Goal: Task Accomplishment & Management: Use online tool/utility

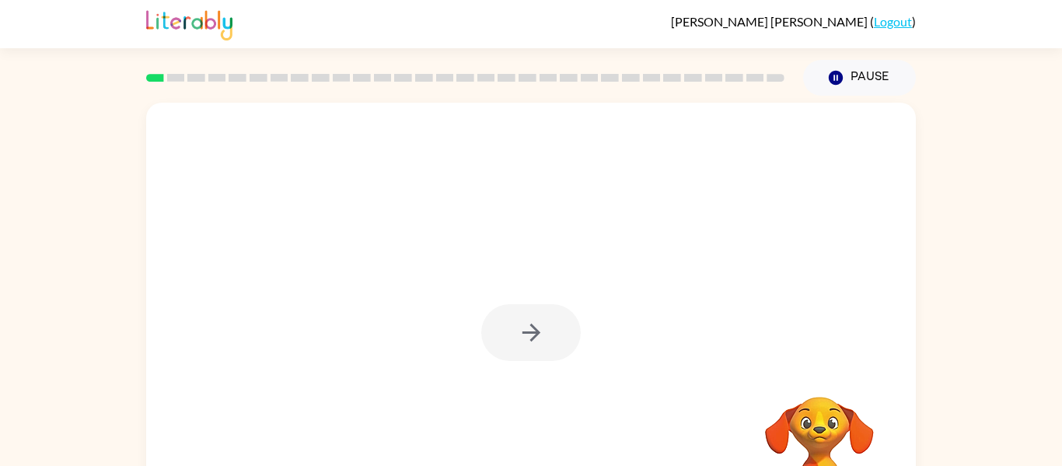
click at [1032, 273] on div "Your browser must support playing .mp4 files to use Literably. Please try using…" at bounding box center [531, 321] width 1062 height 451
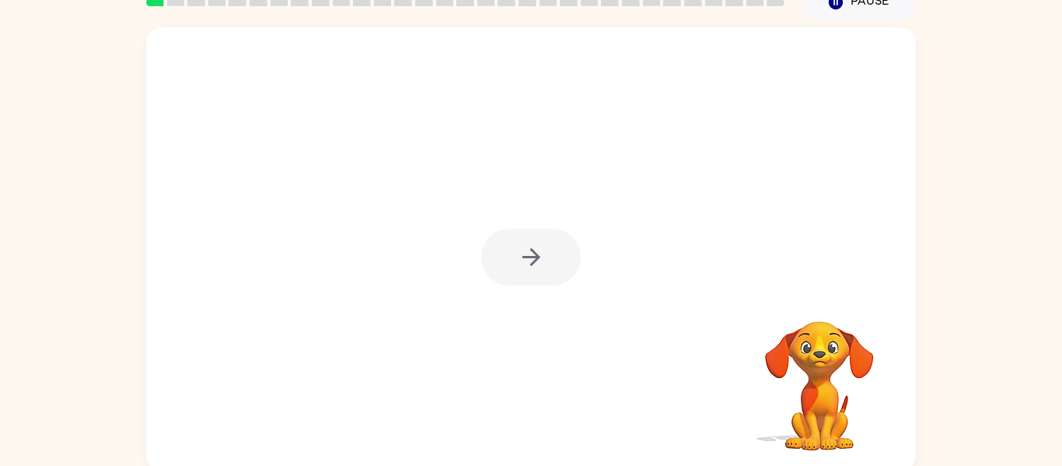
scroll to position [81, 0]
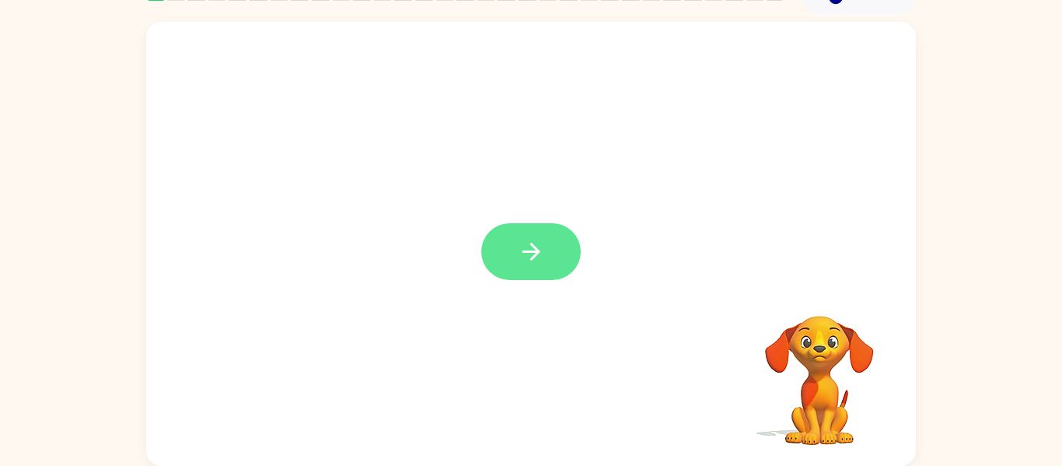
click at [522, 233] on button "button" at bounding box center [531, 251] width 100 height 57
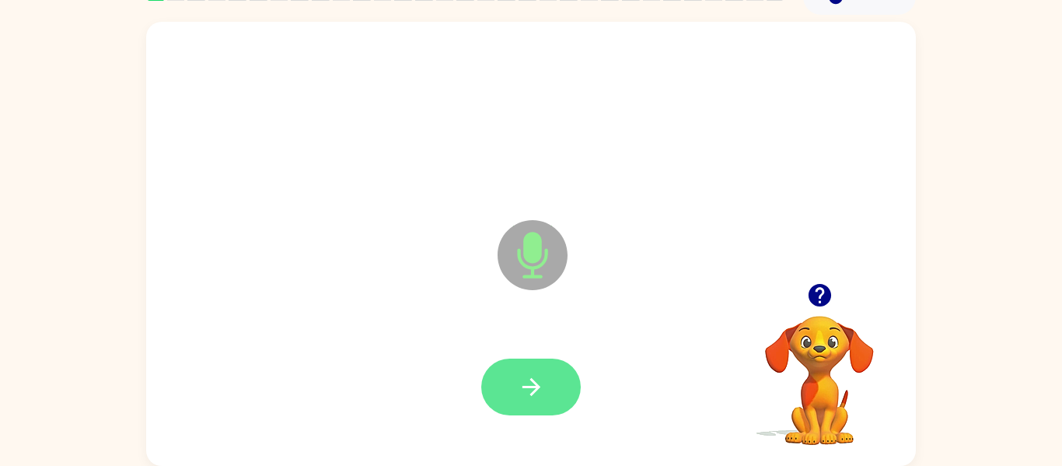
click at [528, 394] on icon "button" at bounding box center [531, 386] width 27 height 27
click at [553, 380] on button "button" at bounding box center [531, 387] width 100 height 57
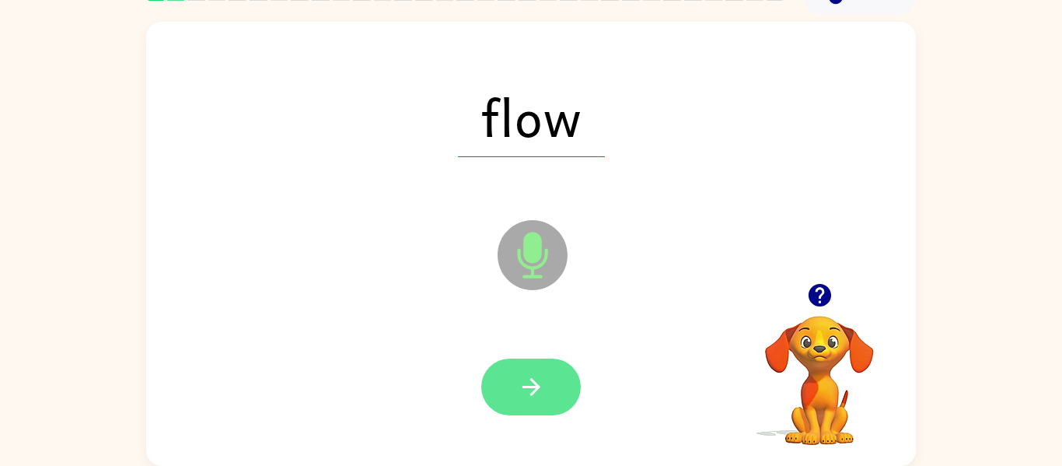
click at [533, 373] on icon "button" at bounding box center [531, 386] width 27 height 27
click at [527, 380] on icon "button" at bounding box center [531, 386] width 27 height 27
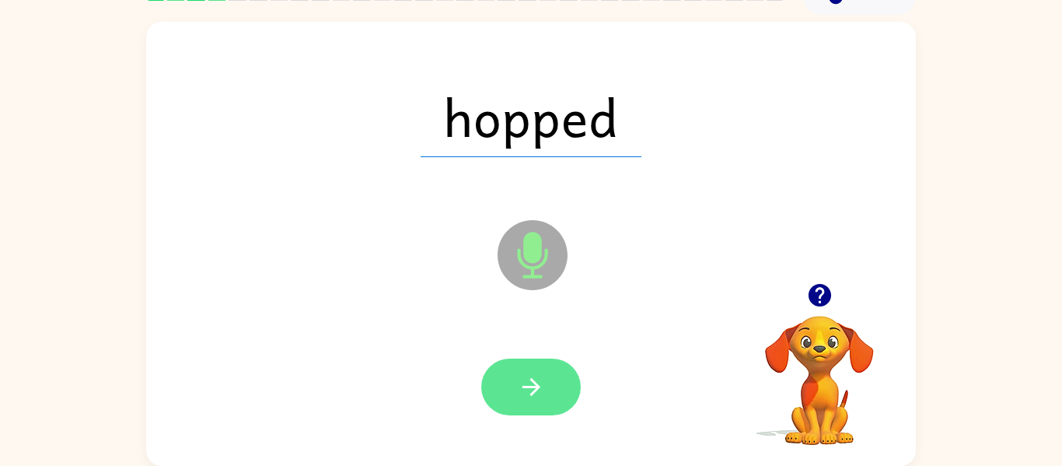
click at [530, 395] on icon "button" at bounding box center [531, 386] width 27 height 27
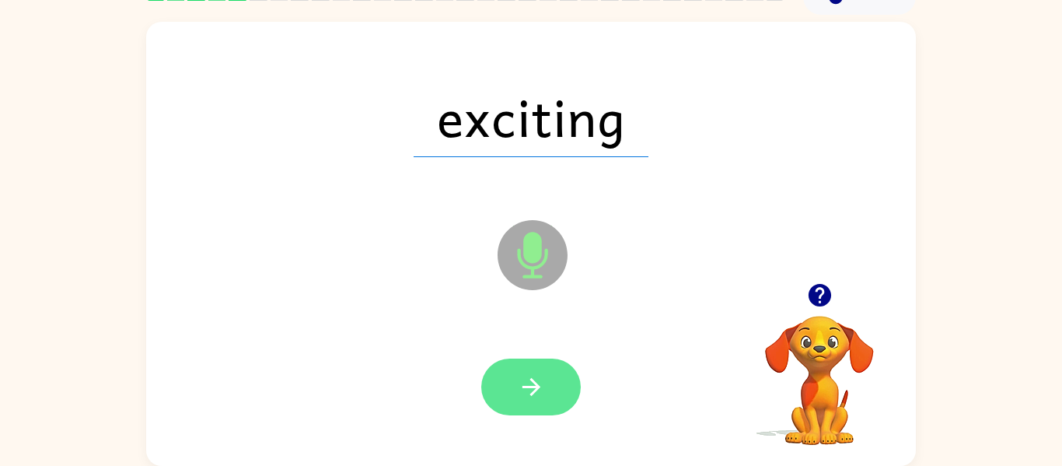
click at [540, 397] on icon "button" at bounding box center [531, 386] width 27 height 27
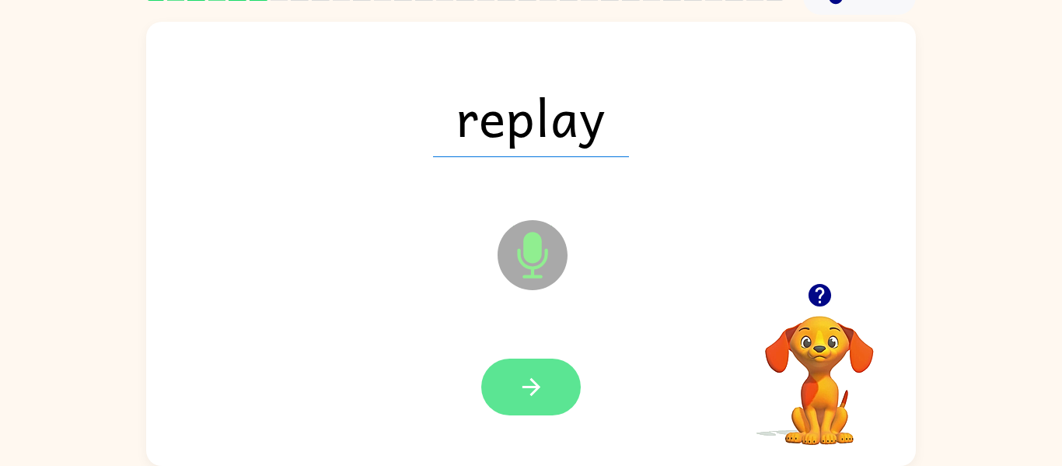
click at [543, 396] on icon "button" at bounding box center [531, 386] width 27 height 27
click at [546, 407] on button "button" at bounding box center [531, 387] width 100 height 57
click at [535, 390] on icon "button" at bounding box center [531, 387] width 18 height 18
click at [533, 408] on button "button" at bounding box center [531, 387] width 100 height 57
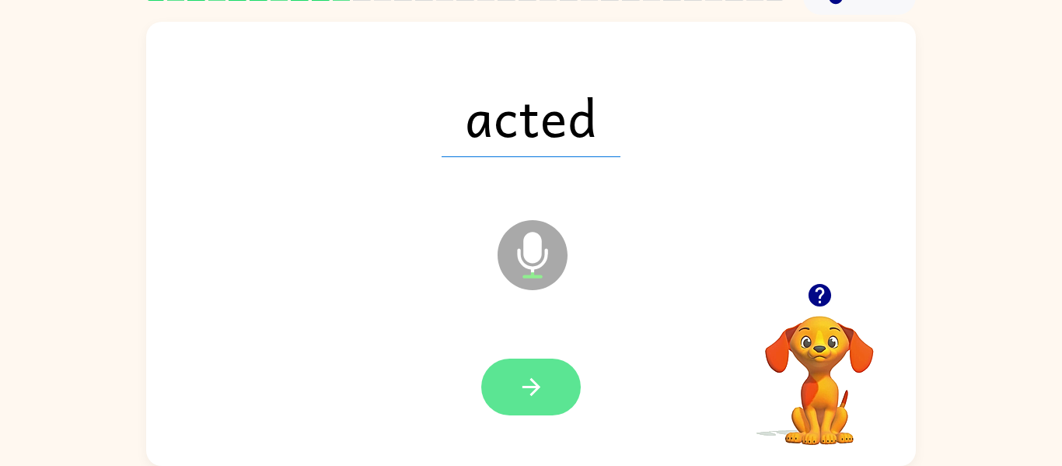
click at [544, 411] on button "button" at bounding box center [531, 387] width 100 height 57
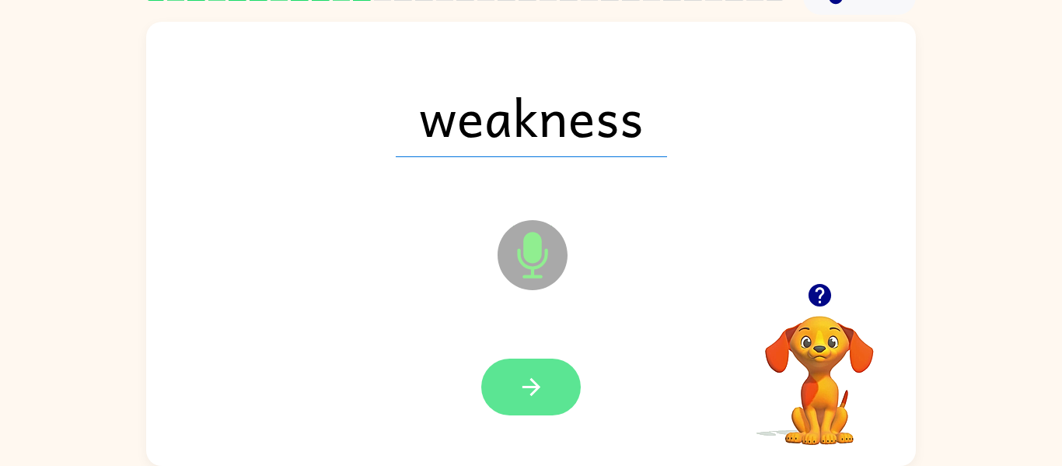
click at [550, 380] on button "button" at bounding box center [531, 387] width 100 height 57
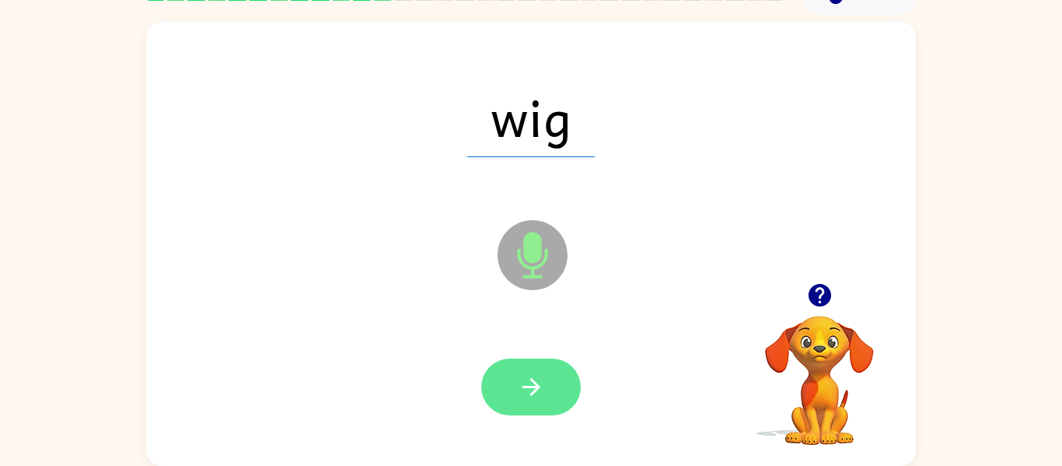
click at [546, 391] on button "button" at bounding box center [531, 387] width 100 height 57
click at [553, 391] on button "button" at bounding box center [531, 387] width 100 height 57
click at [553, 376] on button "button" at bounding box center [531, 387] width 100 height 57
click at [534, 387] on icon "button" at bounding box center [531, 387] width 18 height 18
click at [532, 401] on button "button" at bounding box center [531, 387] width 100 height 57
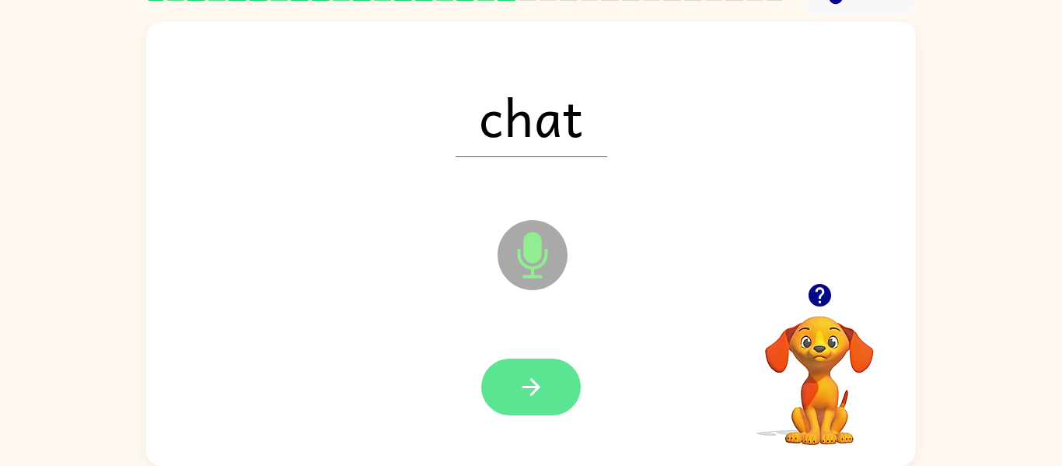
click at [541, 403] on button "button" at bounding box center [531, 387] width 100 height 57
click at [553, 403] on button "button" at bounding box center [531, 387] width 100 height 57
click at [545, 413] on button "button" at bounding box center [531, 387] width 100 height 57
click at [549, 411] on button "button" at bounding box center [531, 387] width 100 height 57
click at [550, 390] on button "button" at bounding box center [531, 387] width 100 height 57
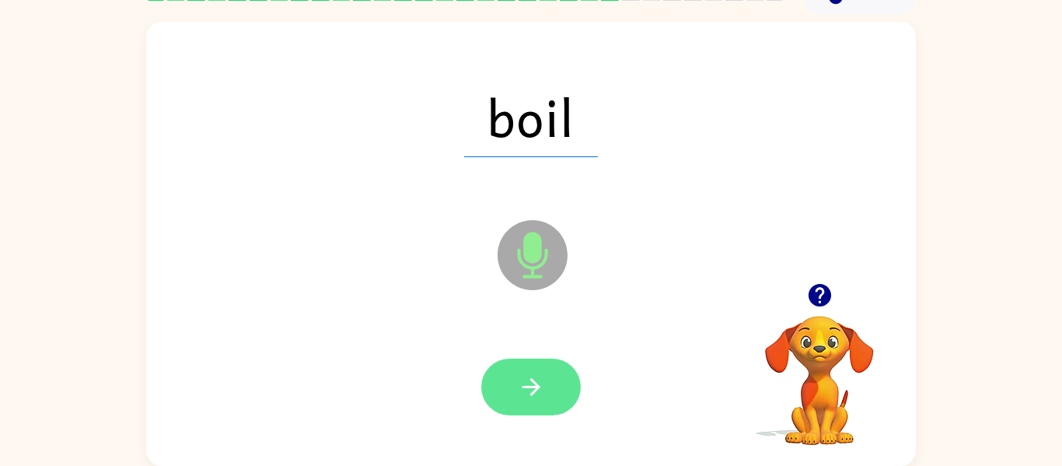
click at [545, 401] on button "button" at bounding box center [531, 387] width 100 height 57
click at [537, 399] on icon "button" at bounding box center [531, 386] width 27 height 27
click at [538, 414] on button "button" at bounding box center [531, 387] width 100 height 57
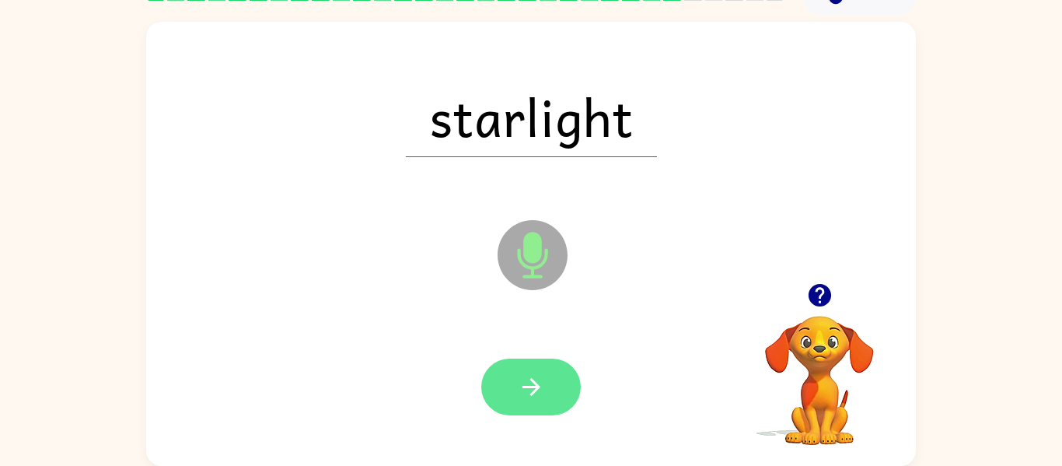
click at [543, 411] on button "button" at bounding box center [531, 387] width 100 height 57
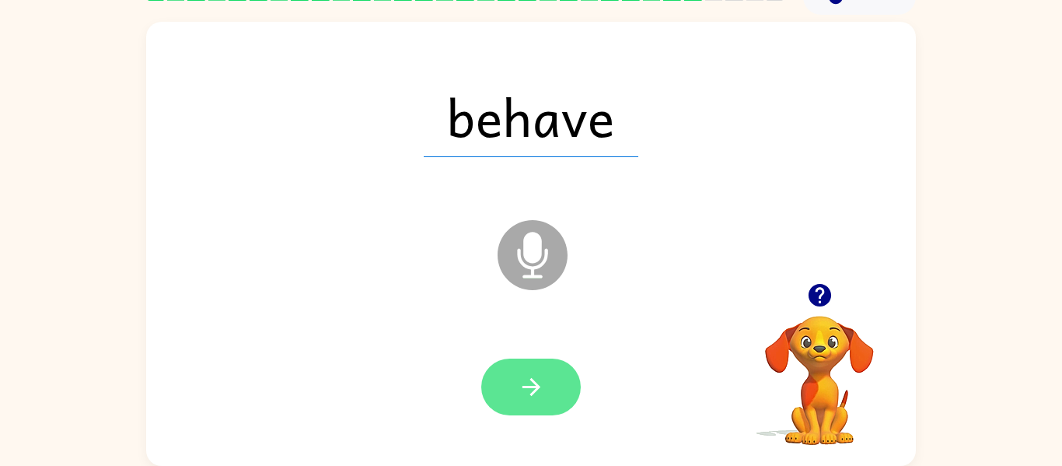
click at [549, 404] on button "button" at bounding box center [531, 387] width 100 height 57
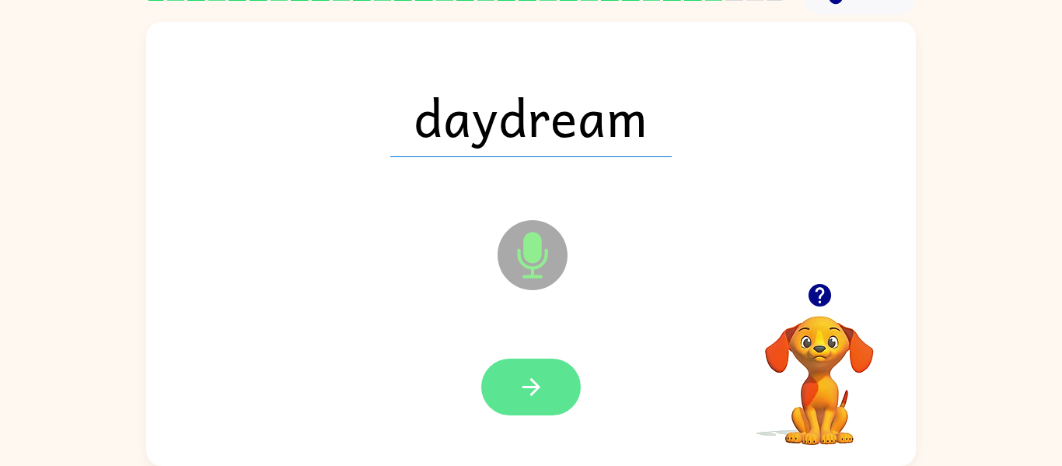
click at [549, 388] on button "button" at bounding box center [531, 387] width 100 height 57
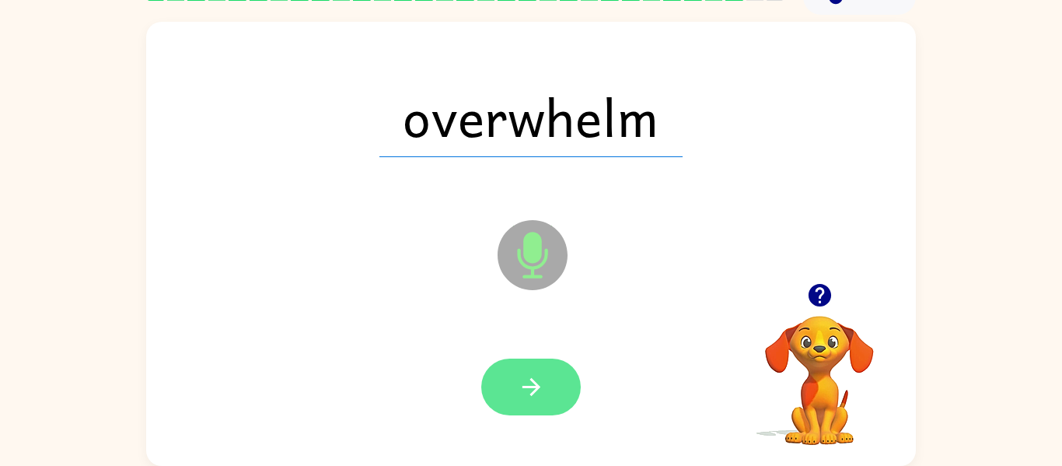
click at [557, 395] on button "button" at bounding box center [531, 387] width 100 height 57
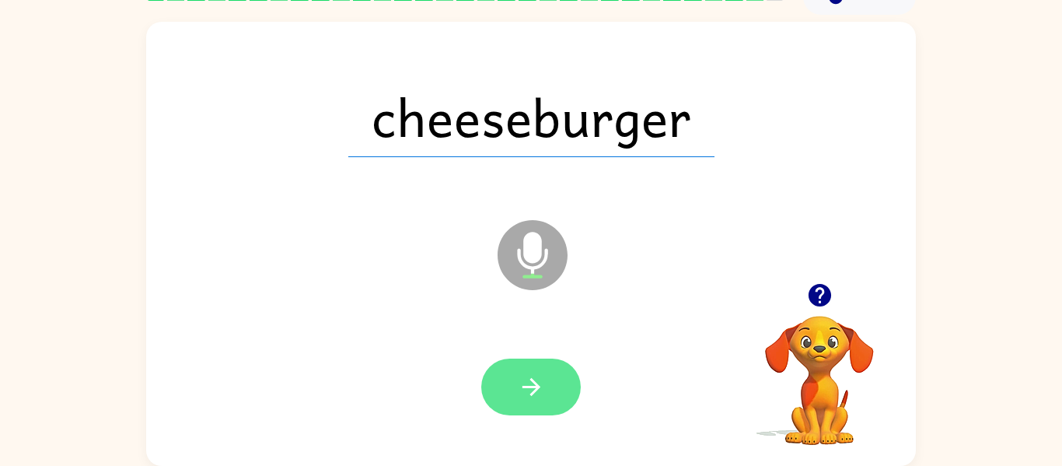
click at [555, 406] on button "button" at bounding box center [531, 387] width 100 height 57
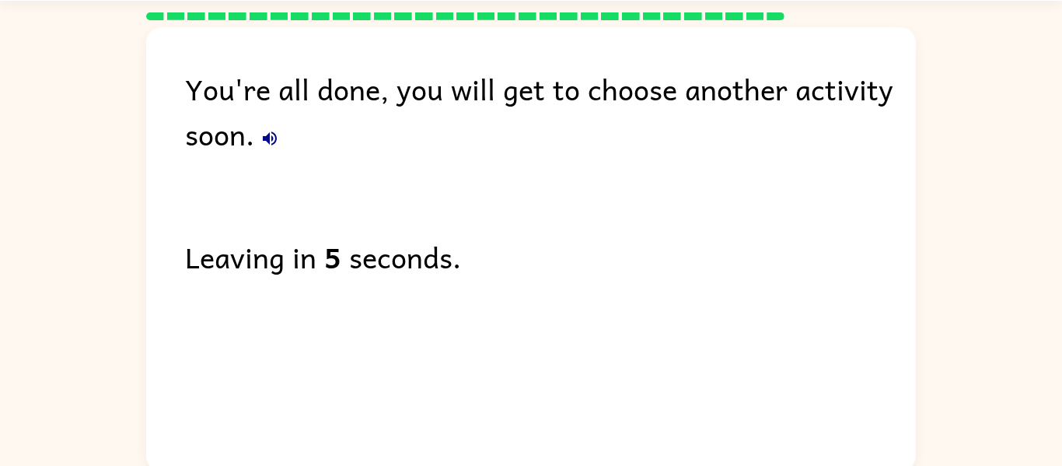
scroll to position [53, 0]
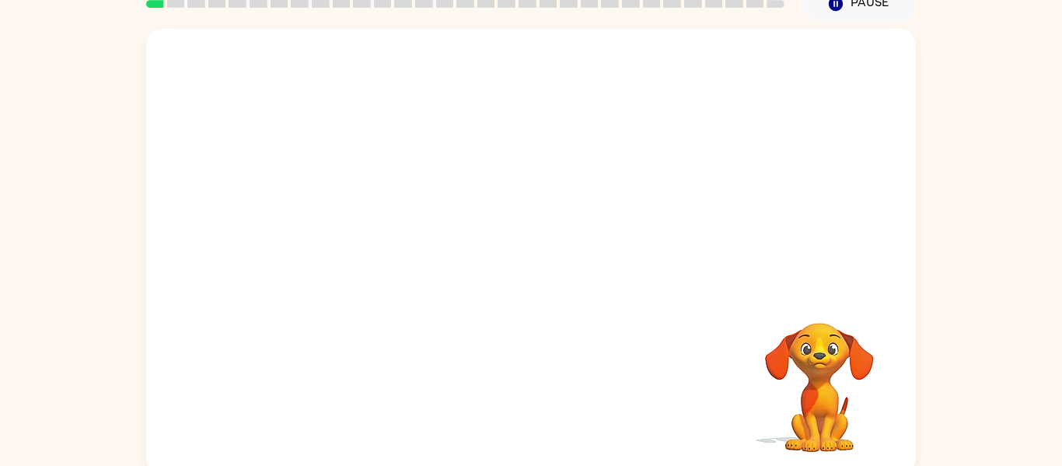
scroll to position [81, 0]
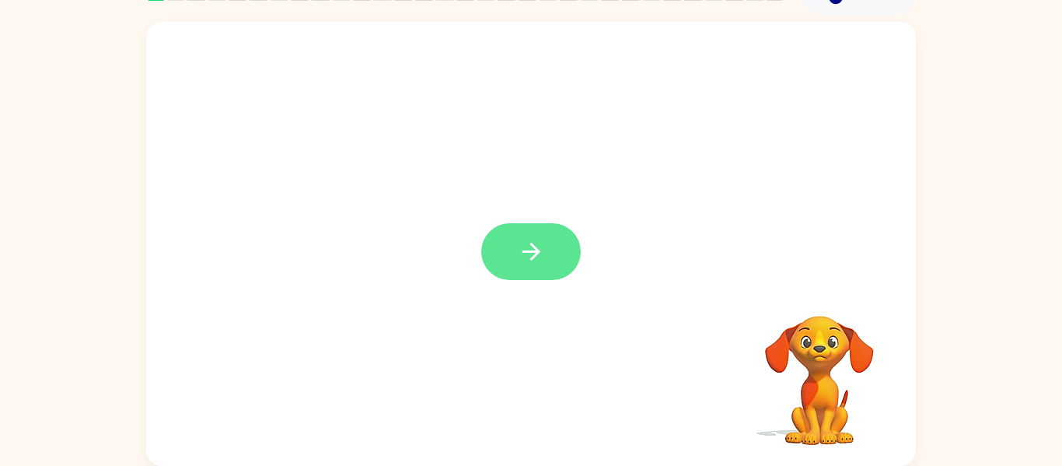
click at [540, 271] on button "button" at bounding box center [531, 251] width 100 height 57
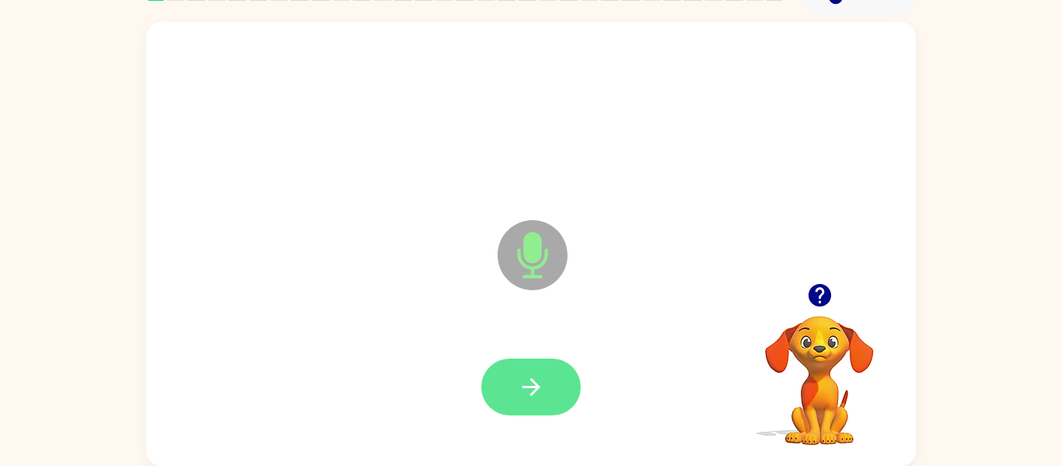
click at [527, 383] on icon "button" at bounding box center [531, 386] width 27 height 27
click at [544, 375] on icon "button" at bounding box center [531, 386] width 27 height 27
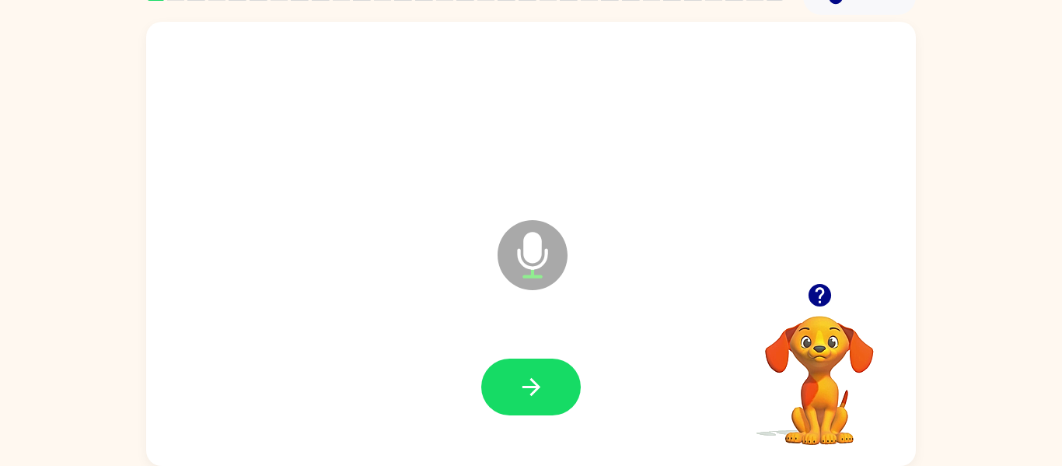
click at [834, 302] on button "button" at bounding box center [820, 295] width 40 height 40
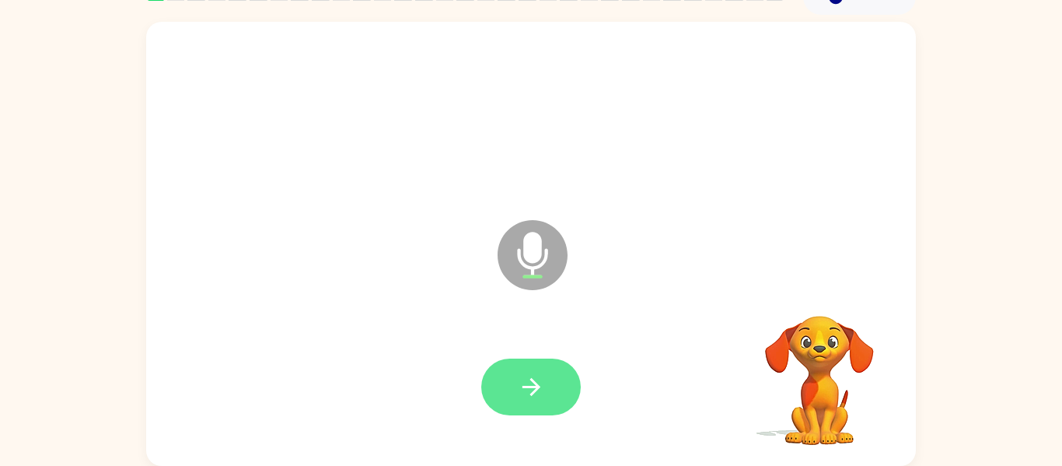
click at [527, 386] on icon "button" at bounding box center [531, 387] width 18 height 18
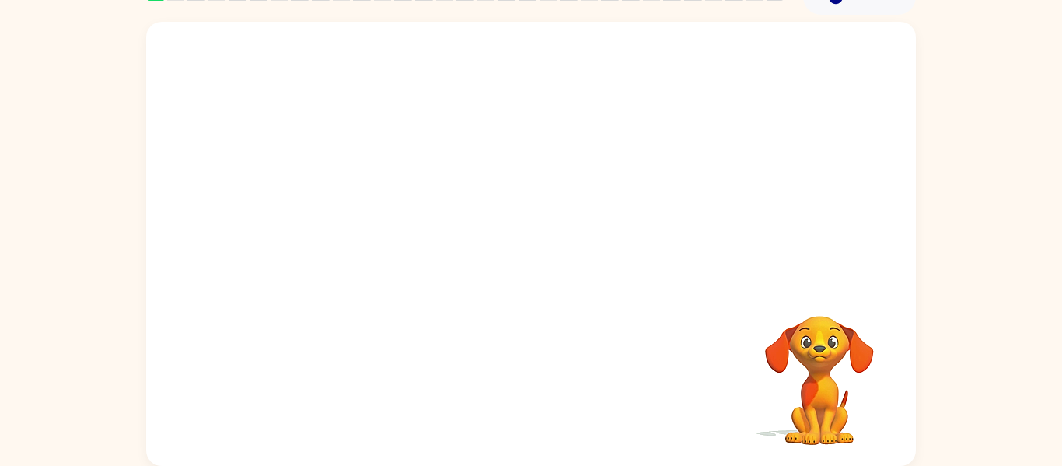
click at [817, 380] on video "Your browser must support playing .mp4 files to use Literably. Please try using…" at bounding box center [820, 370] width 156 height 156
click at [838, 363] on video "Your browser must support playing .mp4 files to use Literably. Please try using…" at bounding box center [820, 370] width 156 height 156
click at [841, 331] on video "Your browser must support playing .mp4 files to use Literably. Please try using…" at bounding box center [820, 370] width 156 height 156
click at [855, 371] on video "Your browser must support playing .mp4 files to use Literably. Please try using…" at bounding box center [820, 370] width 156 height 156
click at [850, 368] on video "Your browser must support playing .mp4 files to use Literably. Please try using…" at bounding box center [820, 370] width 156 height 156
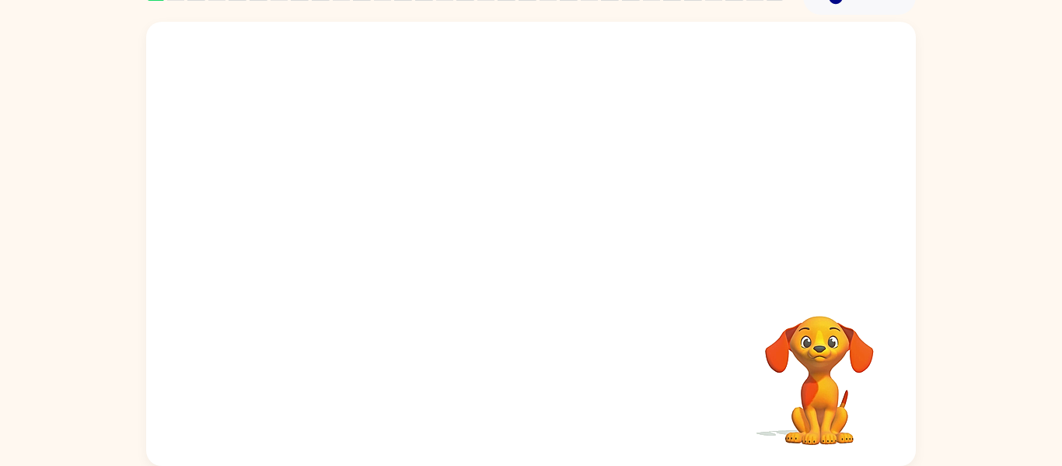
click at [867, 360] on video "Your browser must support playing .mp4 files to use Literably. Please try using…" at bounding box center [820, 370] width 156 height 156
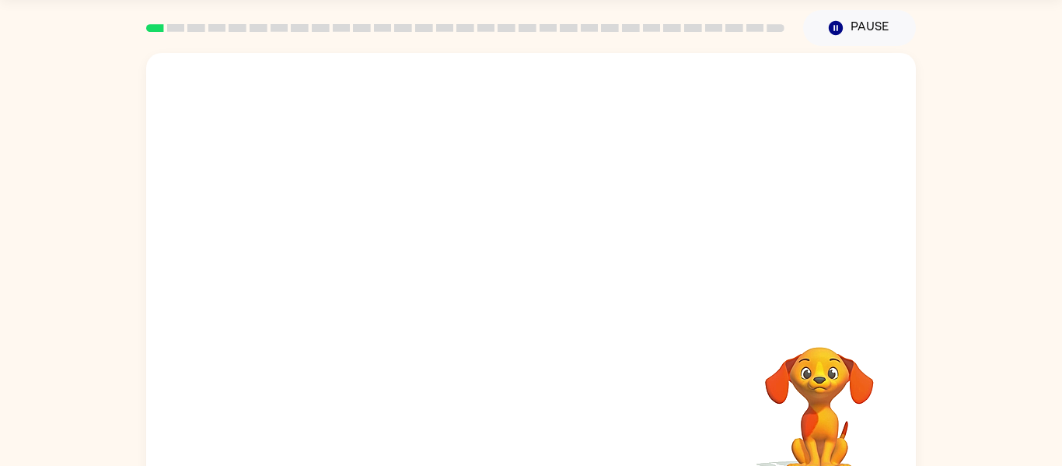
scroll to position [47, 0]
click at [890, 291] on div at bounding box center [531, 286] width 739 height 128
click at [891, 289] on div at bounding box center [531, 286] width 739 height 128
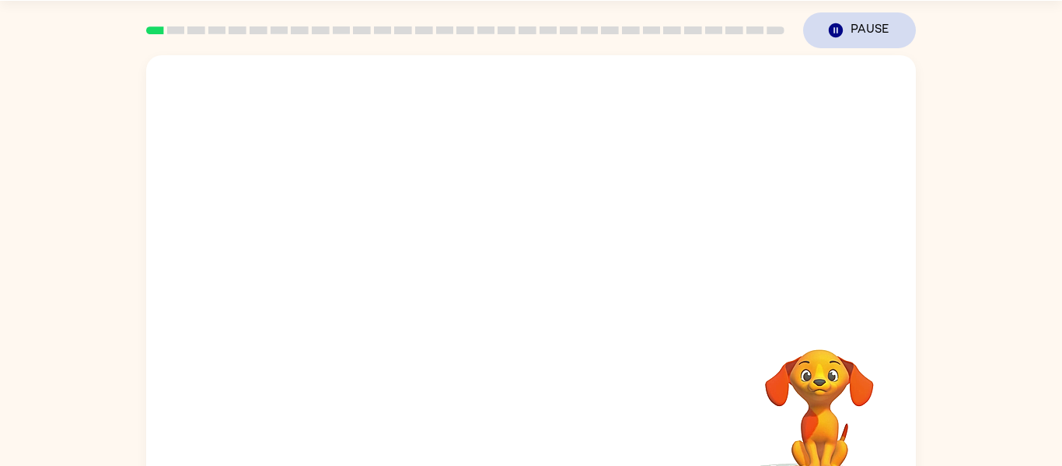
click at [822, 24] on button "Pause Pause" at bounding box center [859, 30] width 113 height 36
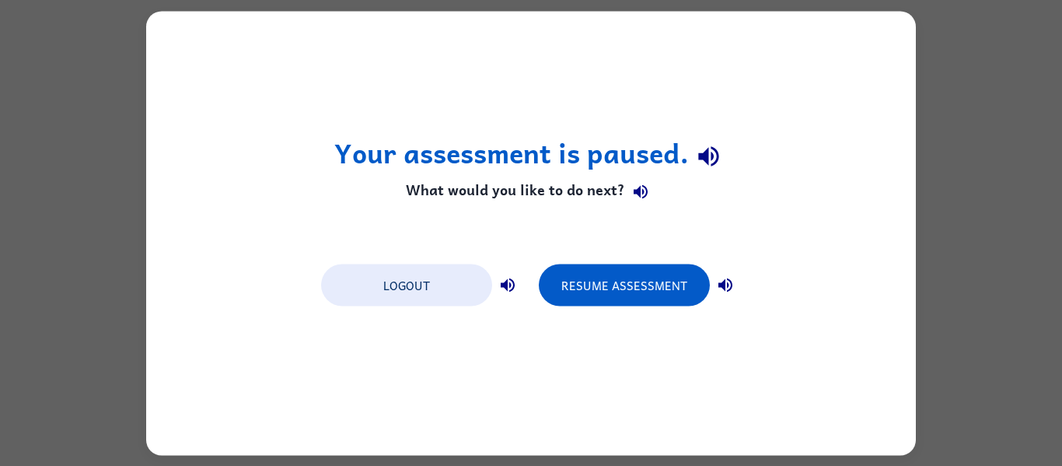
scroll to position [0, 0]
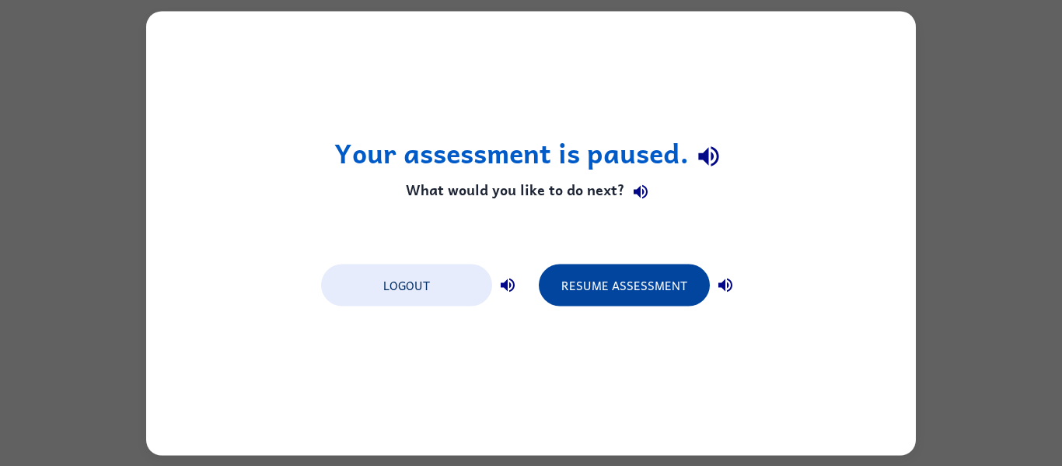
click at [680, 291] on button "Resume Assessment" at bounding box center [624, 285] width 171 height 42
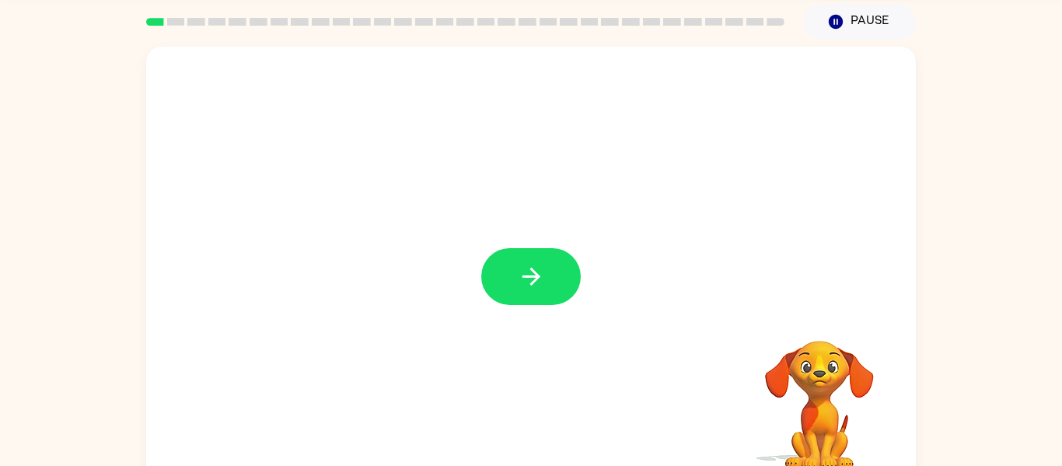
scroll to position [66, 0]
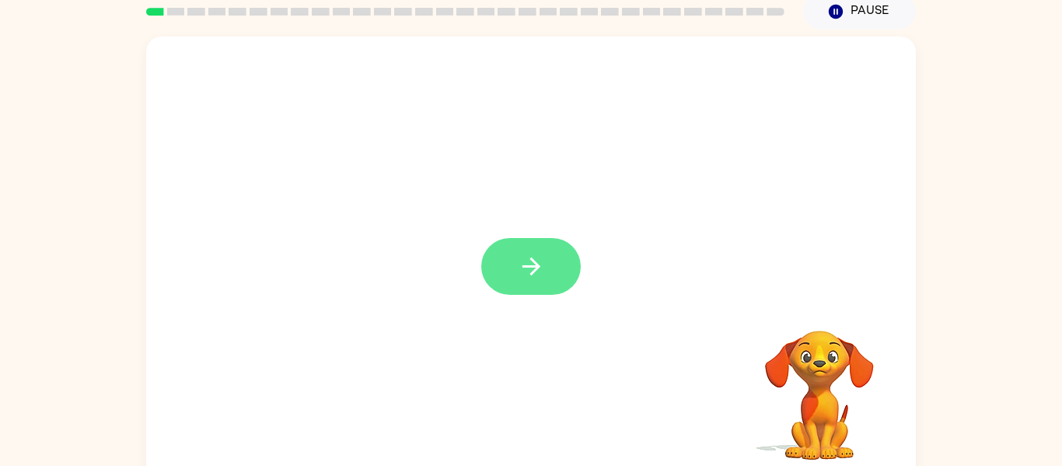
click at [548, 264] on button "button" at bounding box center [531, 266] width 100 height 57
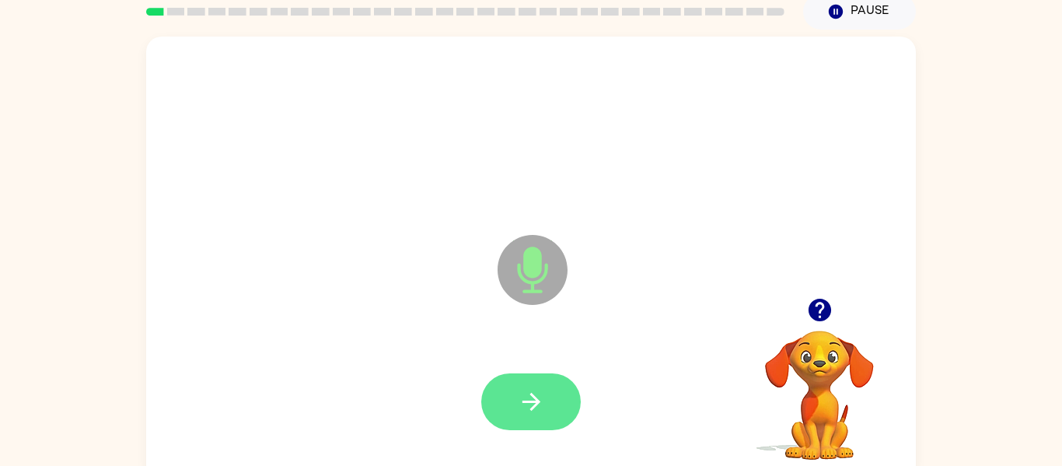
click at [538, 414] on icon "button" at bounding box center [531, 401] width 27 height 27
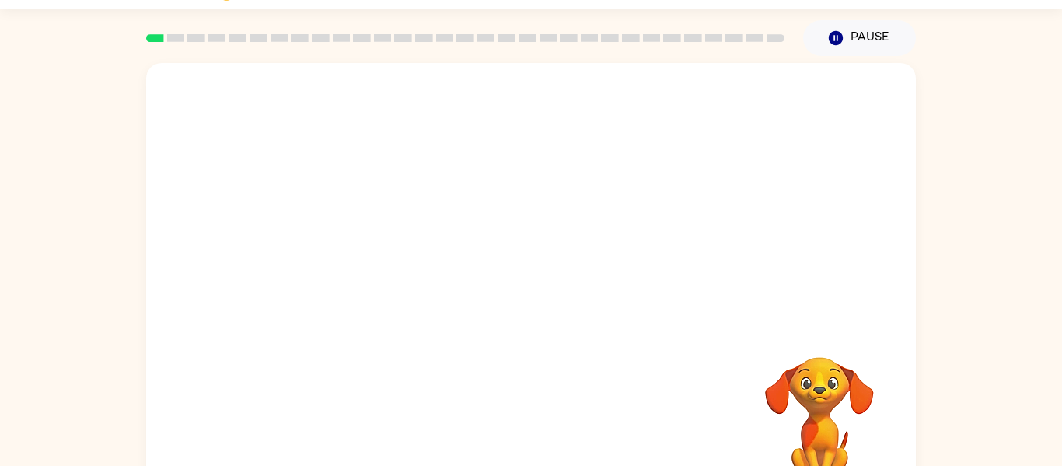
scroll to position [81, 0]
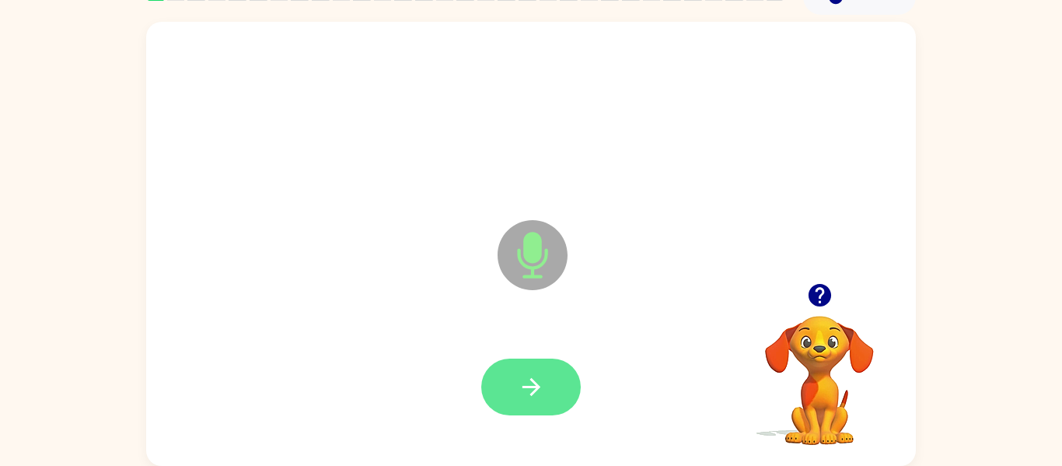
click at [533, 385] on icon "button" at bounding box center [531, 386] width 27 height 27
click at [536, 391] on icon "button" at bounding box center [531, 387] width 18 height 18
click at [548, 392] on button "button" at bounding box center [531, 387] width 100 height 57
click at [536, 373] on icon "button" at bounding box center [531, 386] width 27 height 27
click at [546, 391] on button "button" at bounding box center [531, 387] width 100 height 57
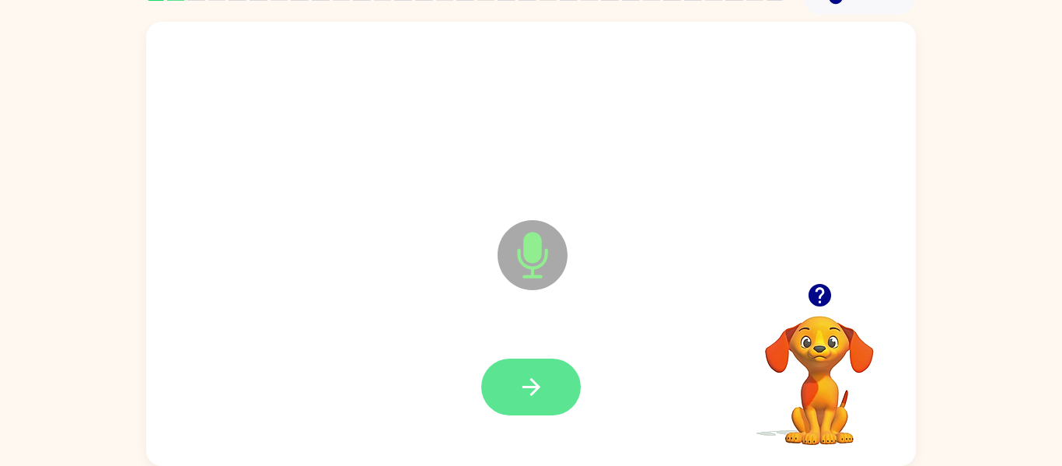
click at [555, 383] on button "button" at bounding box center [531, 387] width 100 height 57
click at [538, 383] on icon "button" at bounding box center [531, 386] width 27 height 27
click at [549, 382] on button "button" at bounding box center [531, 387] width 100 height 57
click at [537, 390] on icon "button" at bounding box center [531, 387] width 18 height 18
click at [574, 391] on button "button" at bounding box center [531, 387] width 100 height 57
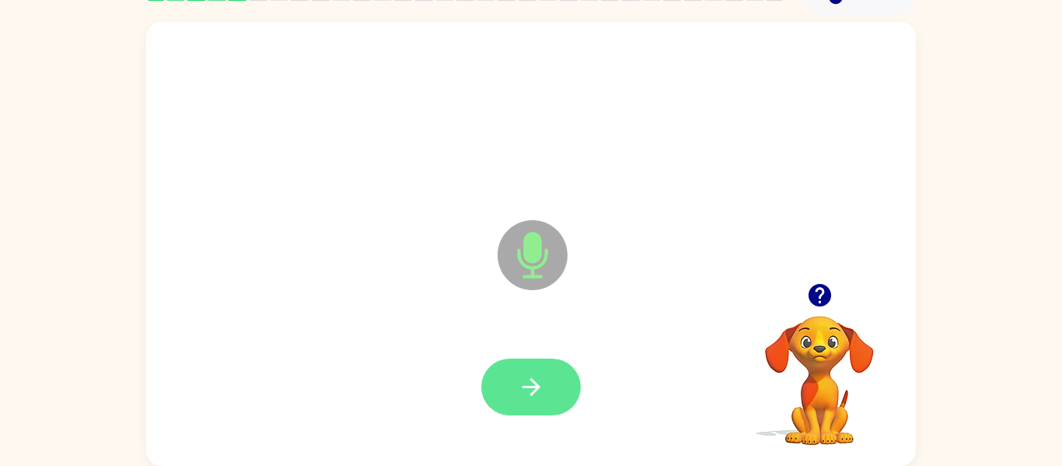
click at [538, 391] on icon "button" at bounding box center [531, 386] width 27 height 27
click at [541, 378] on icon "button" at bounding box center [531, 386] width 27 height 27
click at [542, 383] on icon "button" at bounding box center [531, 386] width 27 height 27
click at [537, 383] on icon "button" at bounding box center [531, 386] width 27 height 27
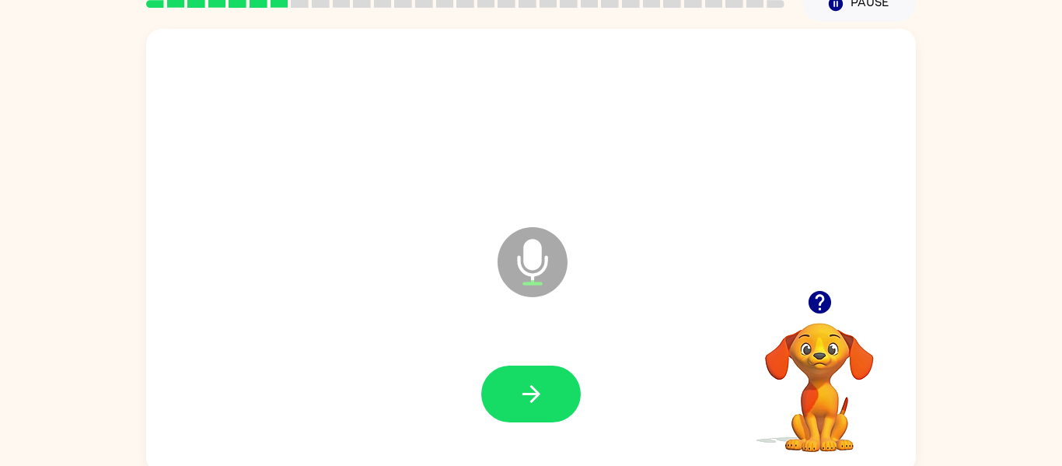
scroll to position [68, 0]
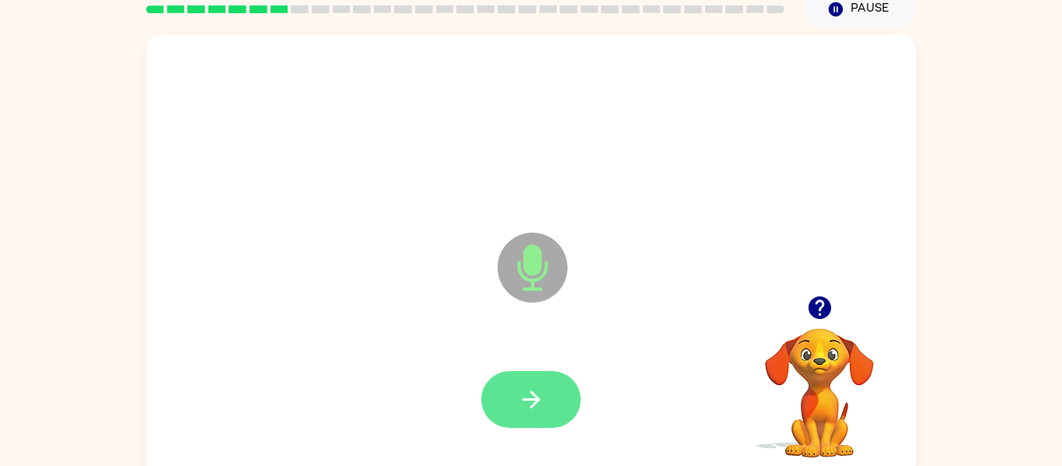
click at [541, 399] on icon "button" at bounding box center [531, 399] width 27 height 27
click at [559, 408] on button "button" at bounding box center [531, 399] width 100 height 57
click at [536, 398] on icon "button" at bounding box center [531, 399] width 18 height 18
click at [543, 401] on icon "button" at bounding box center [531, 399] width 27 height 27
click at [570, 403] on button "button" at bounding box center [531, 399] width 100 height 57
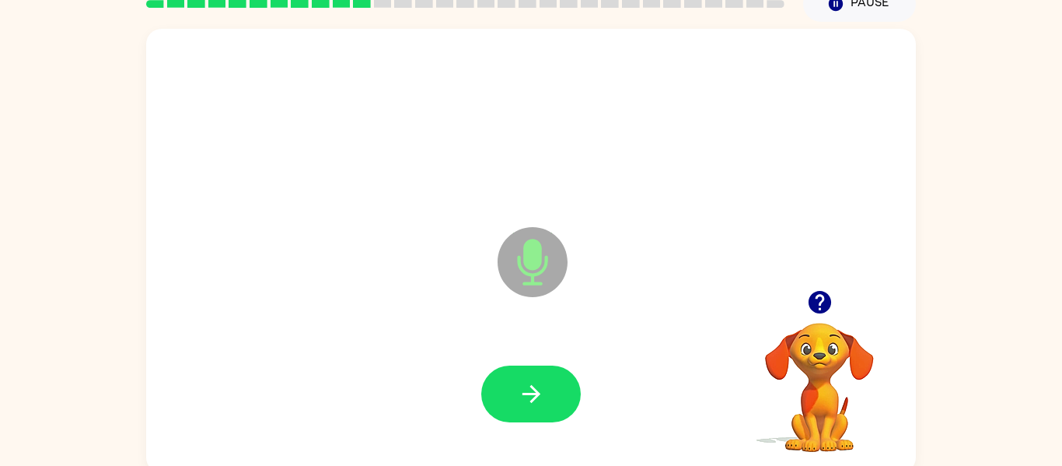
scroll to position [78, 0]
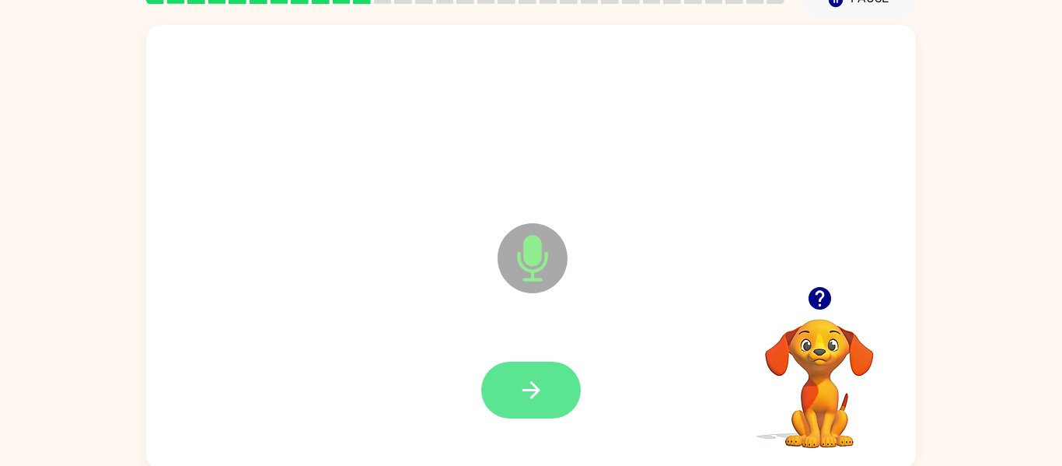
click at [551, 393] on button "button" at bounding box center [531, 390] width 100 height 57
click at [548, 403] on button "button" at bounding box center [531, 390] width 100 height 57
click at [534, 387] on icon "button" at bounding box center [531, 389] width 27 height 27
click at [541, 401] on icon "button" at bounding box center [531, 389] width 27 height 27
click at [544, 383] on icon "button" at bounding box center [531, 389] width 27 height 27
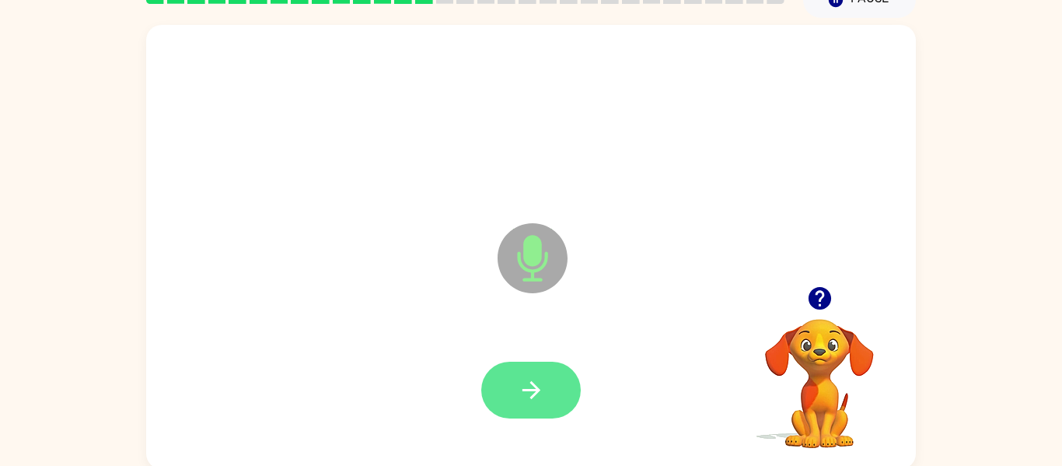
click at [547, 387] on button "button" at bounding box center [531, 390] width 100 height 57
click at [543, 380] on icon "button" at bounding box center [531, 389] width 27 height 27
click at [540, 403] on icon "button" at bounding box center [531, 389] width 27 height 27
click at [530, 380] on icon "button" at bounding box center [531, 389] width 27 height 27
click at [543, 401] on icon "button" at bounding box center [531, 389] width 27 height 27
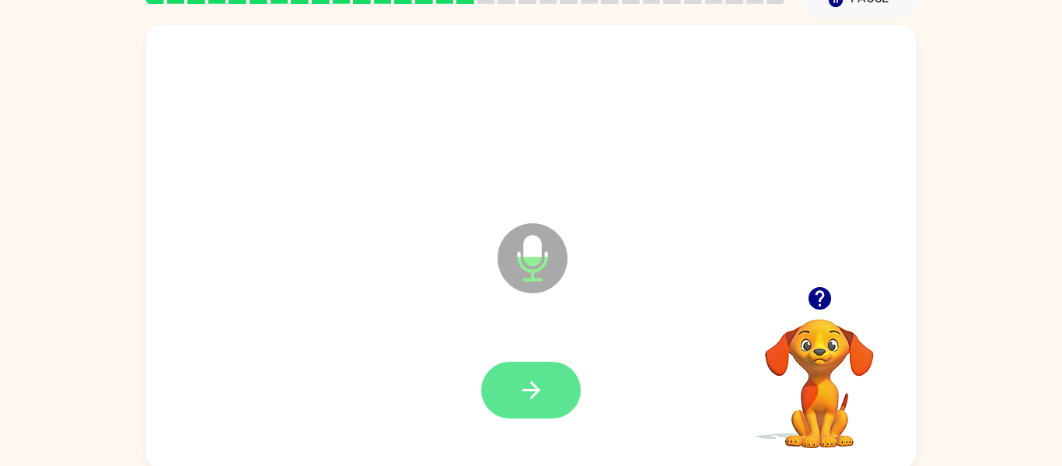
click at [538, 388] on icon "button" at bounding box center [531, 390] width 18 height 18
click at [534, 393] on icon "button" at bounding box center [531, 390] width 18 height 18
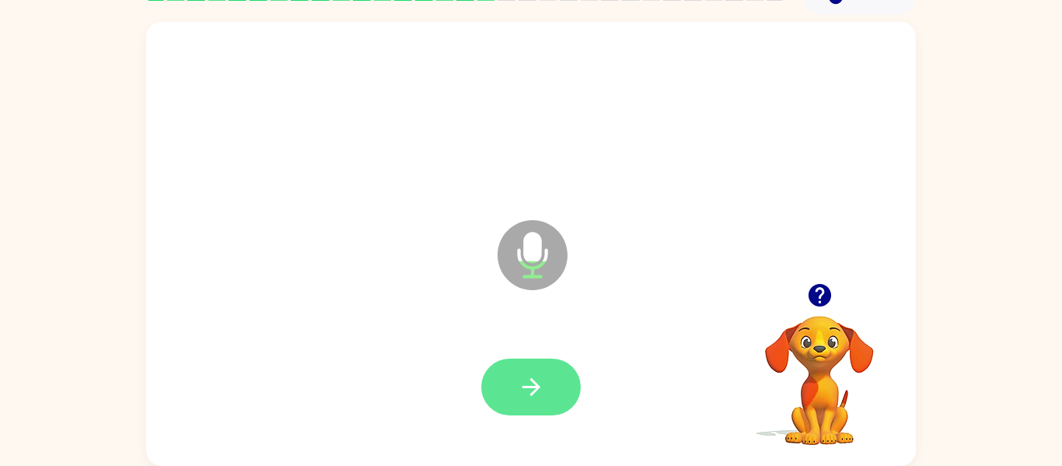
click at [545, 379] on button "button" at bounding box center [531, 387] width 100 height 57
click at [565, 365] on button "button" at bounding box center [531, 387] width 100 height 57
click at [541, 379] on icon "button" at bounding box center [531, 386] width 27 height 27
click at [539, 373] on icon "button" at bounding box center [531, 386] width 27 height 27
click at [527, 390] on icon "button" at bounding box center [531, 386] width 27 height 27
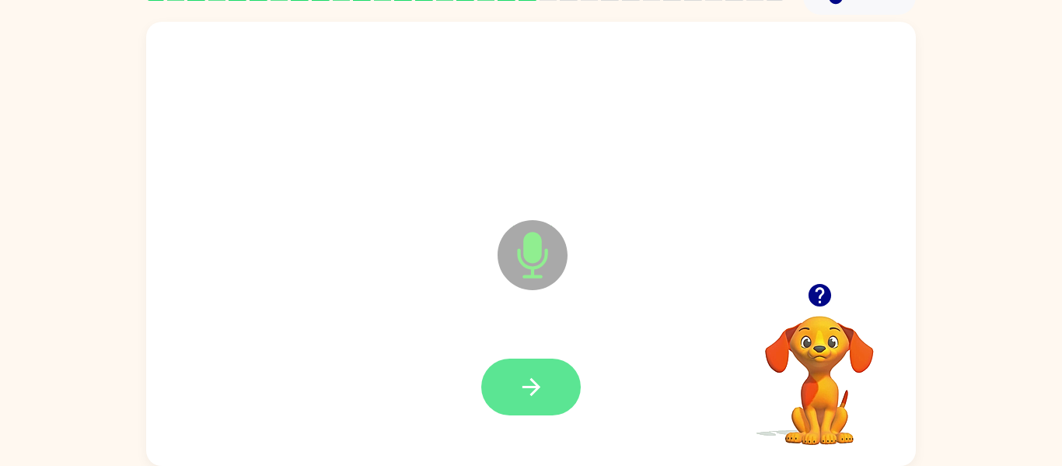
click at [543, 380] on icon "button" at bounding box center [531, 386] width 27 height 27
click at [534, 390] on icon "button" at bounding box center [531, 387] width 18 height 18
click at [551, 388] on button "button" at bounding box center [531, 387] width 100 height 57
click at [544, 396] on icon "button" at bounding box center [531, 386] width 27 height 27
click at [537, 390] on icon "button" at bounding box center [531, 387] width 18 height 18
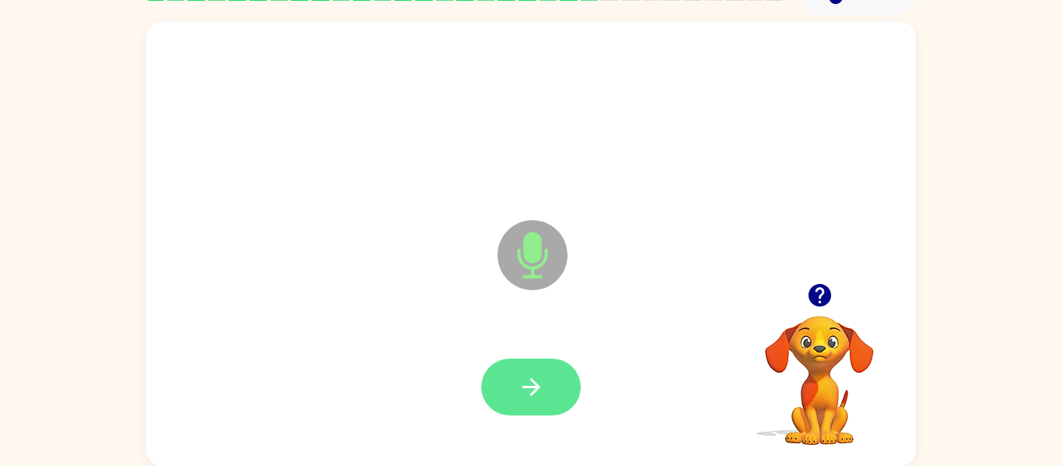
click at [540, 405] on button "button" at bounding box center [531, 387] width 100 height 57
click at [535, 401] on button "button" at bounding box center [531, 387] width 100 height 57
click at [551, 401] on button "button" at bounding box center [531, 387] width 100 height 57
click at [545, 401] on button "button" at bounding box center [531, 387] width 100 height 57
click at [544, 385] on icon "button" at bounding box center [531, 386] width 27 height 27
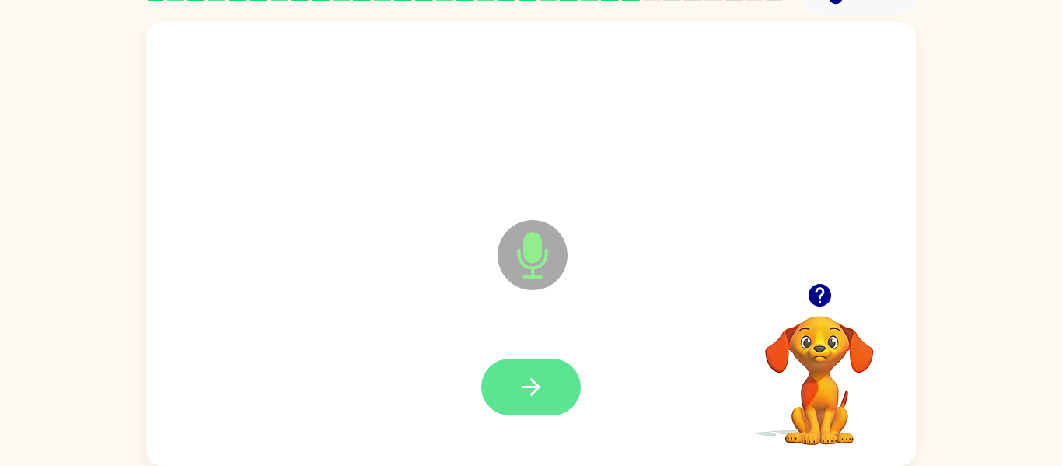
click at [537, 380] on icon "button" at bounding box center [531, 386] width 27 height 27
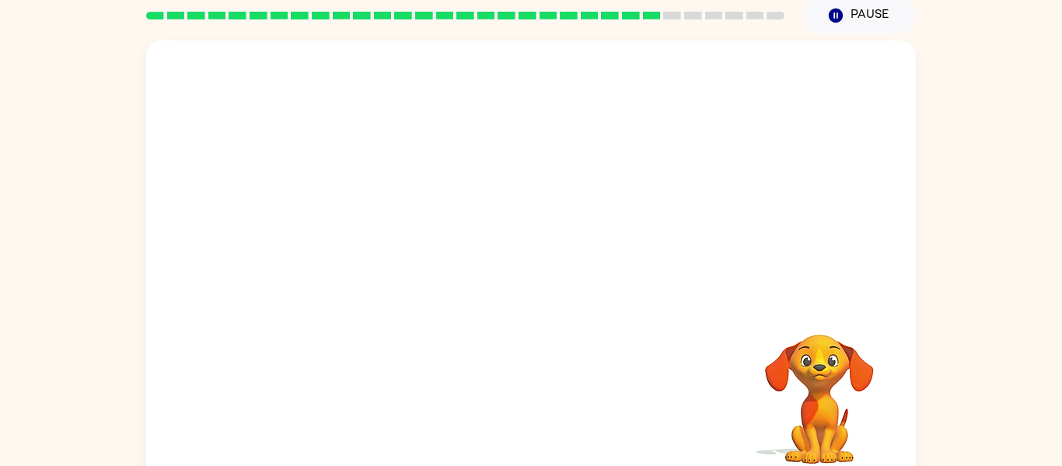
scroll to position [72, 0]
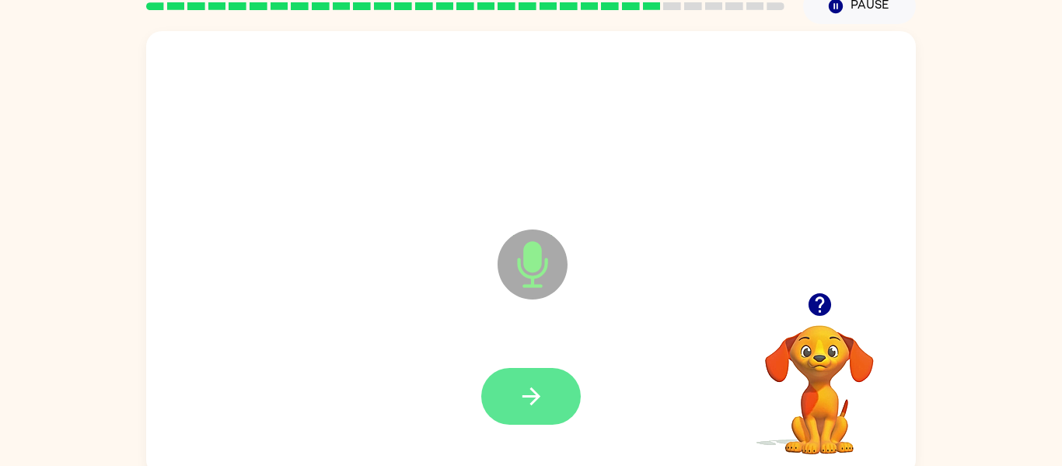
click at [528, 397] on icon "button" at bounding box center [531, 396] width 27 height 27
click at [540, 395] on icon "button" at bounding box center [531, 396] width 27 height 27
click at [551, 394] on button "button" at bounding box center [531, 396] width 100 height 57
click at [554, 405] on button "button" at bounding box center [531, 396] width 100 height 57
click at [543, 390] on icon "button" at bounding box center [531, 396] width 27 height 27
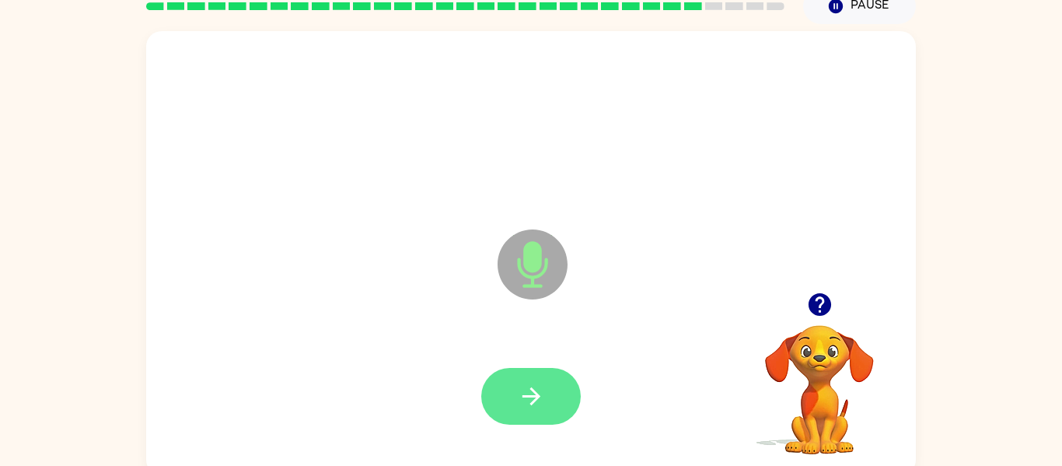
click at [553, 400] on button "button" at bounding box center [531, 396] width 100 height 57
click at [550, 400] on button "button" at bounding box center [531, 396] width 100 height 57
click at [544, 388] on icon "button" at bounding box center [531, 396] width 27 height 27
click at [554, 393] on button "button" at bounding box center [531, 396] width 100 height 57
click at [537, 404] on icon "button" at bounding box center [531, 396] width 27 height 27
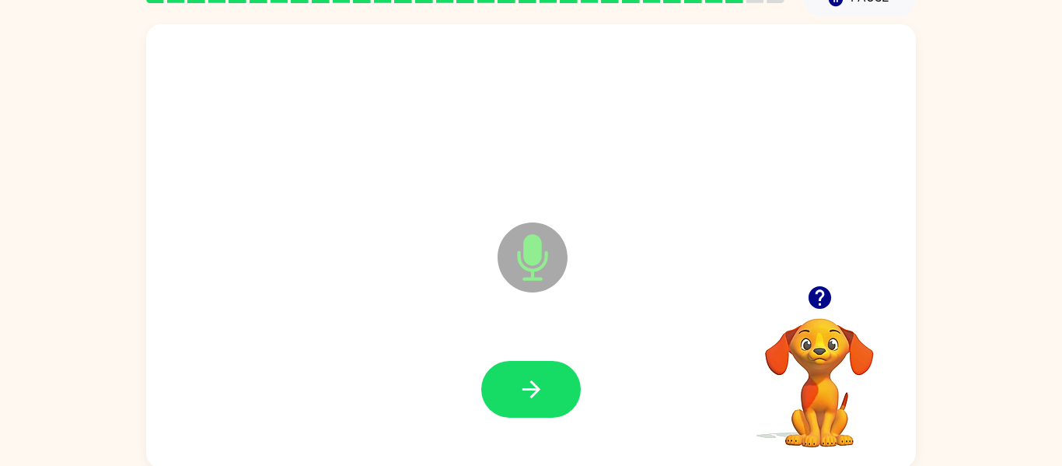
scroll to position [81, 0]
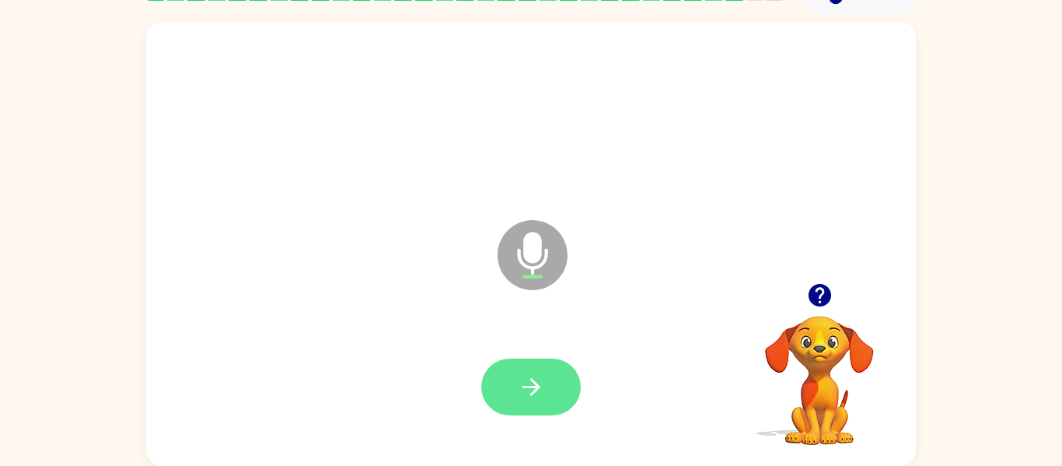
click at [519, 378] on icon "button" at bounding box center [531, 386] width 27 height 27
click at [534, 377] on icon "button" at bounding box center [531, 386] width 27 height 27
click at [532, 387] on icon "button" at bounding box center [531, 387] width 18 height 18
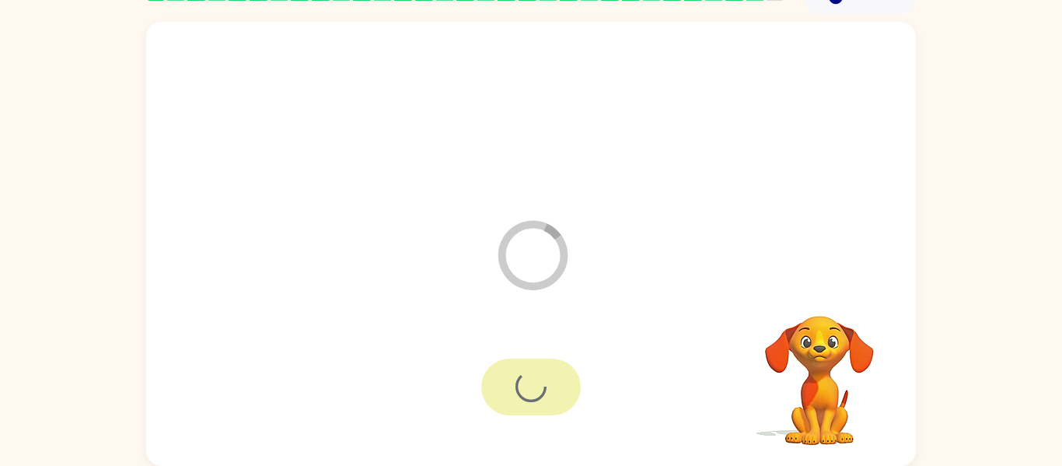
scroll to position [53, 0]
